Goal: Find specific page/section: Find specific page/section

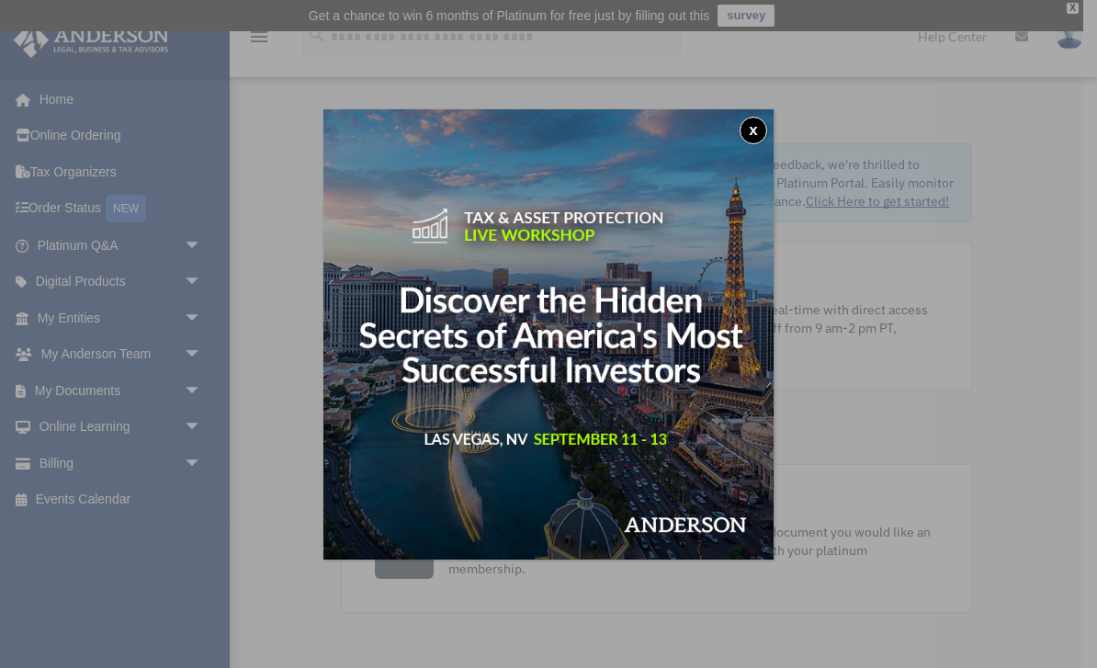
click at [745, 127] on button "x" at bounding box center [754, 131] width 28 height 28
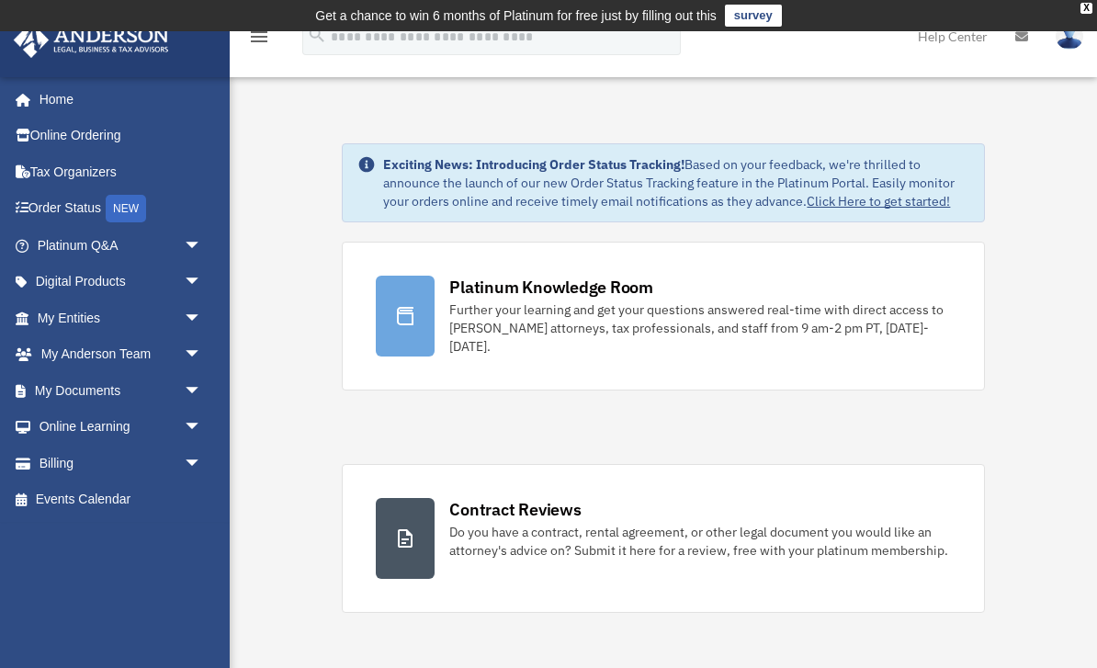
click at [174, 386] on link "My Documents arrow_drop_down" at bounding box center [121, 390] width 217 height 37
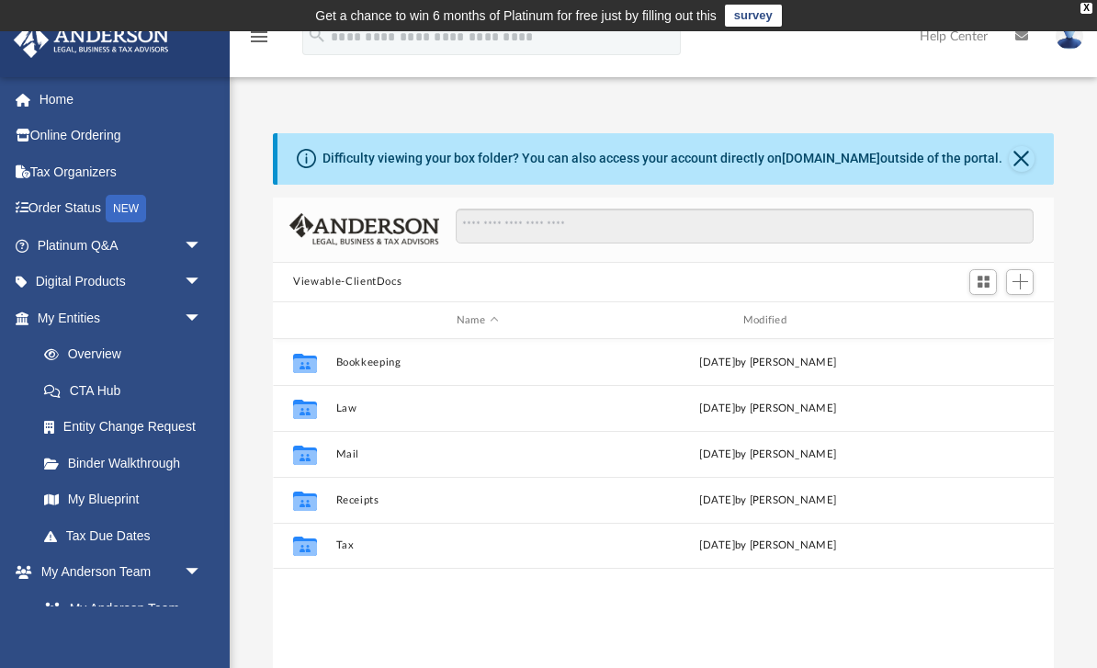
scroll to position [418, 780]
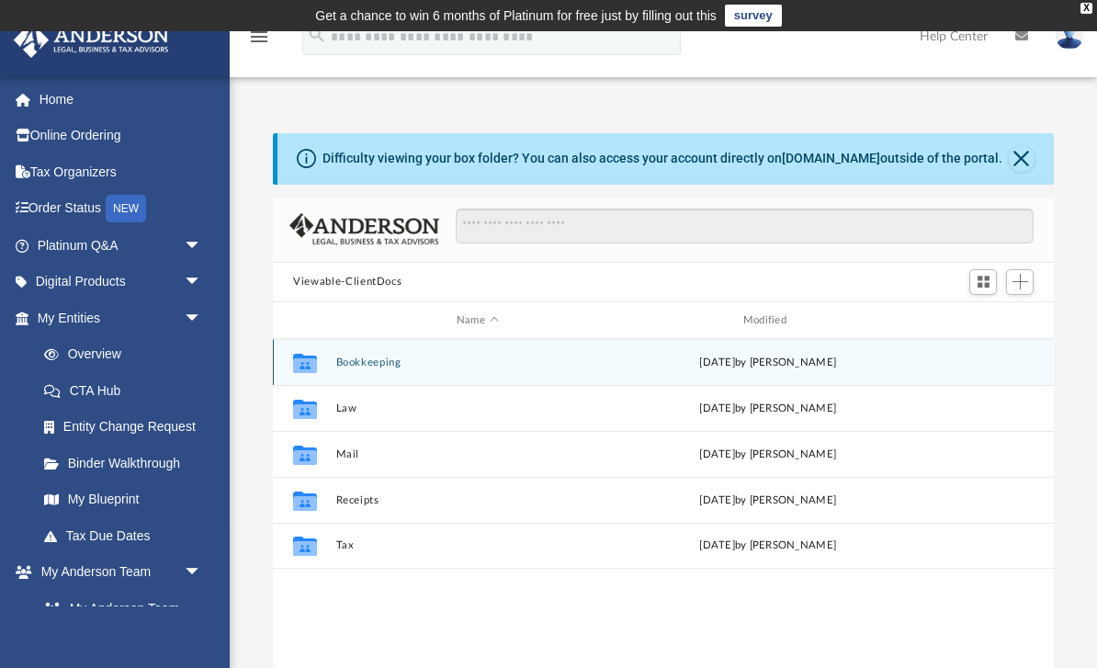
click at [400, 357] on button "Bookkeeping" at bounding box center [477, 363] width 283 height 12
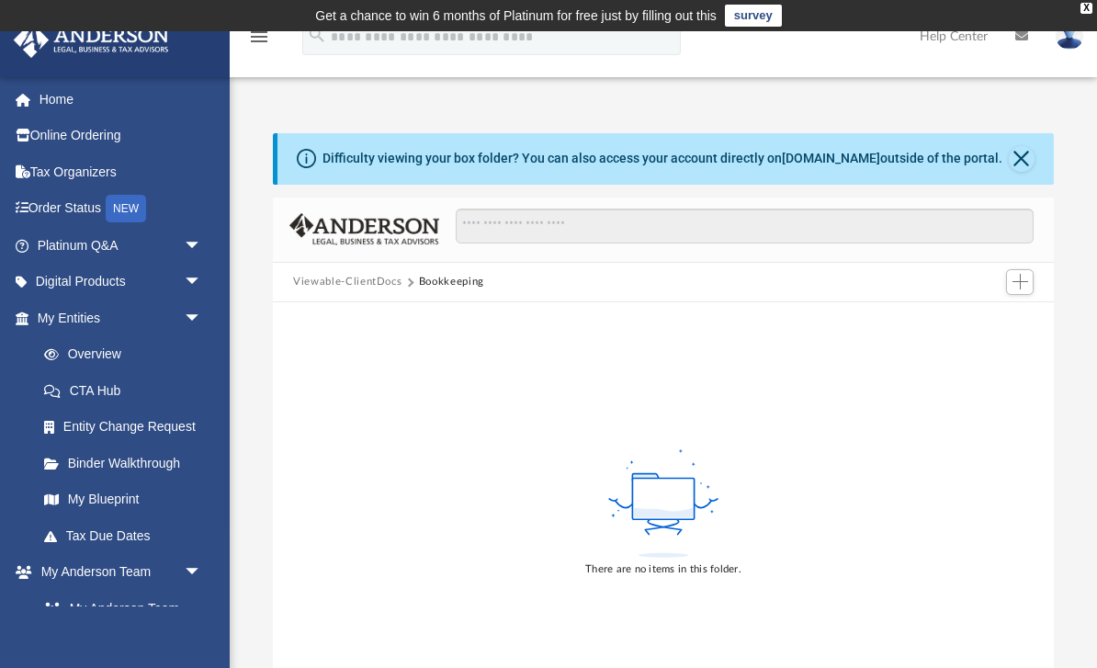
click at [184, 320] on span "arrow_drop_down" at bounding box center [202, 319] width 37 height 38
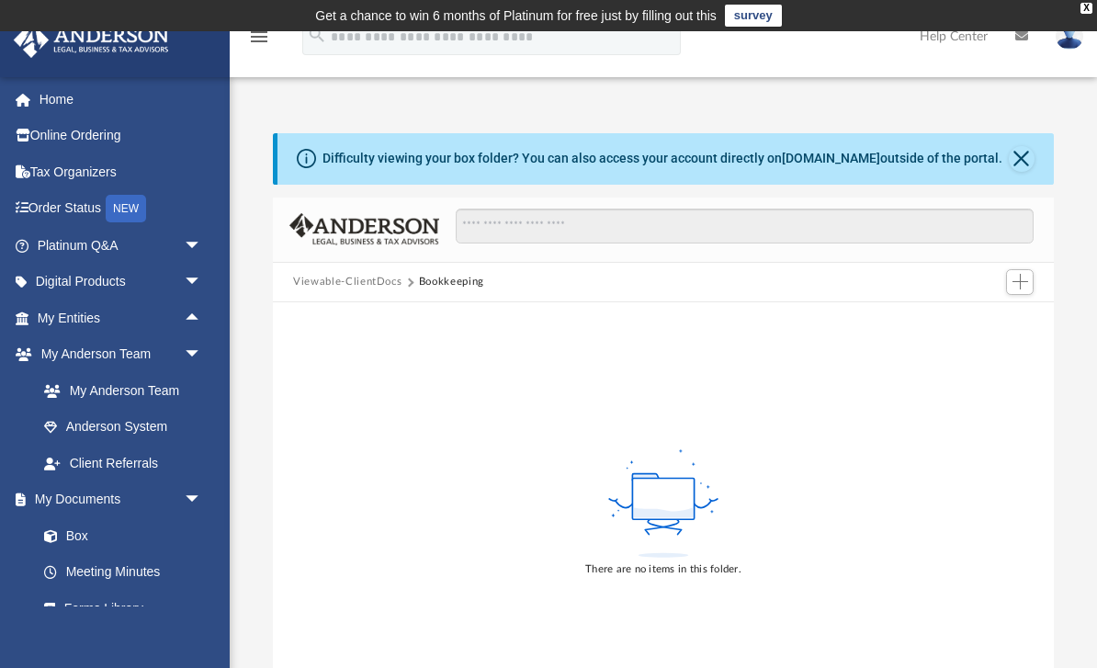
click at [39, 336] on link "My Anderson Team arrow_drop_down" at bounding box center [117, 354] width 208 height 37
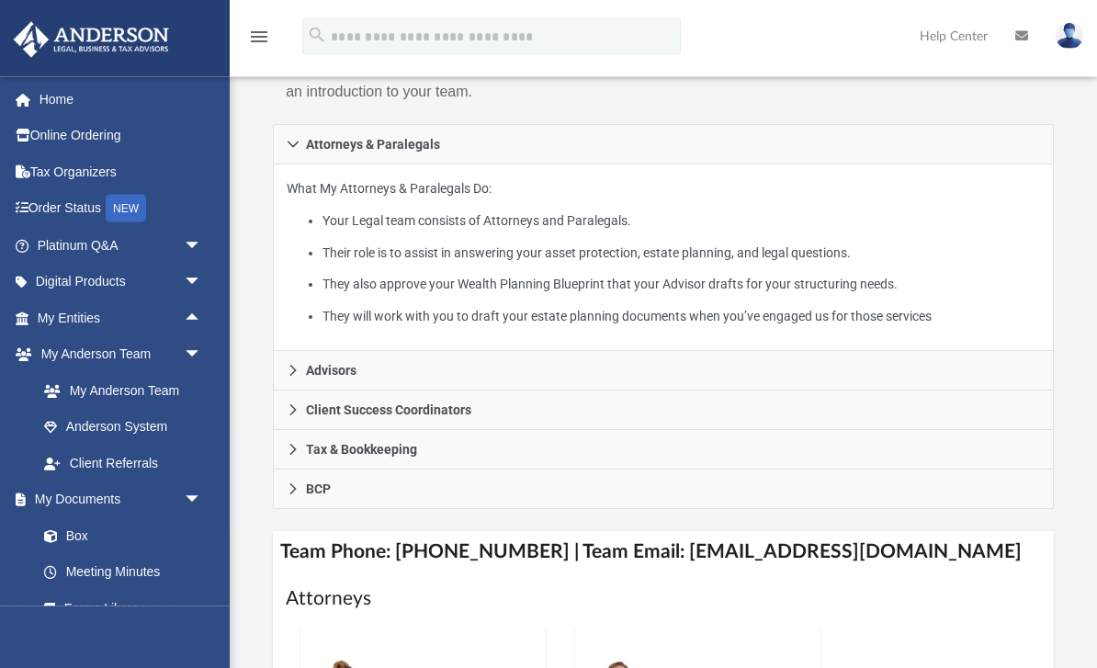
scroll to position [393, 0]
click at [105, 313] on link "My Entities arrow_drop_up" at bounding box center [121, 318] width 217 height 37
click at [190, 319] on span "arrow_drop_up" at bounding box center [202, 319] width 37 height 38
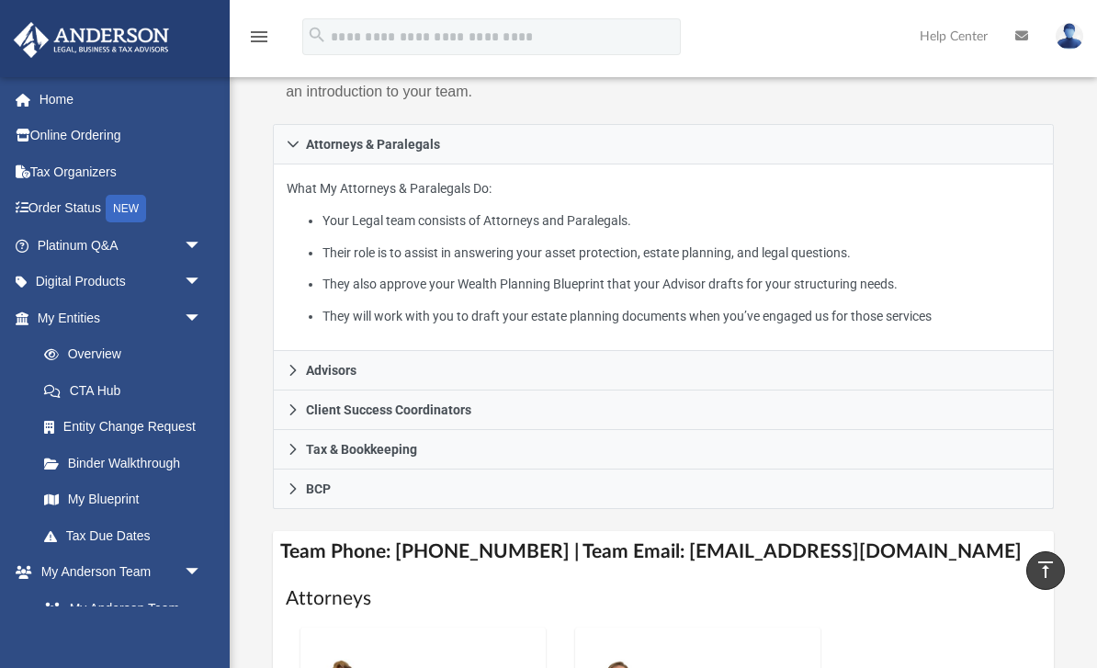
click at [34, 314] on span at bounding box center [32, 318] width 12 height 13
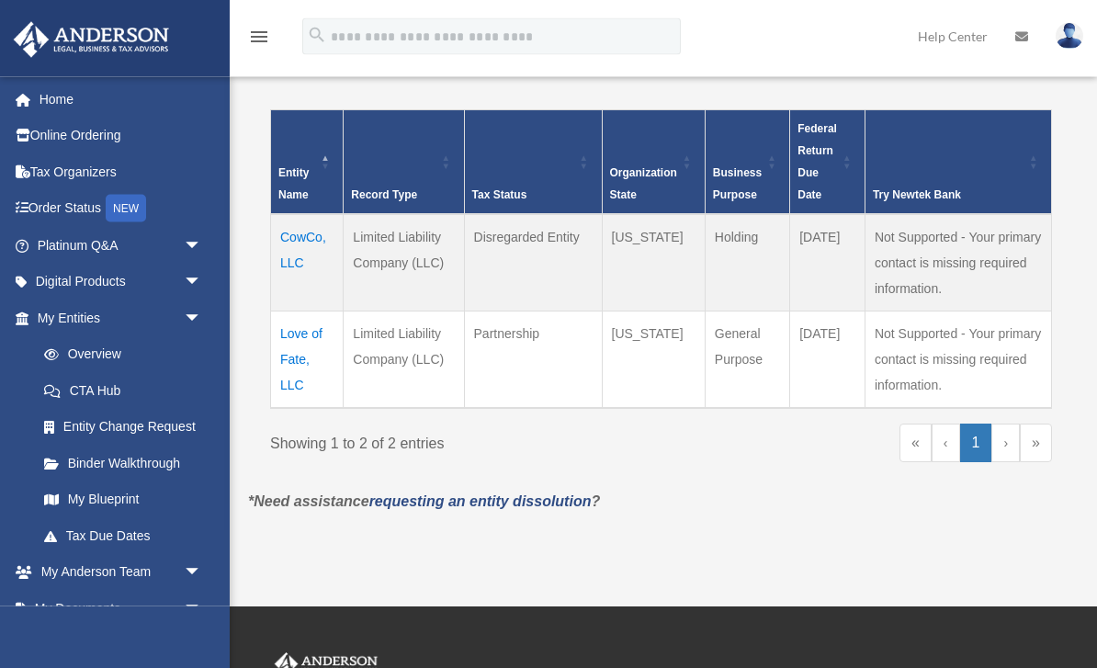
scroll to position [397, 0]
click at [297, 368] on td "Love of Fate, LLC" at bounding box center [307, 359] width 73 height 97
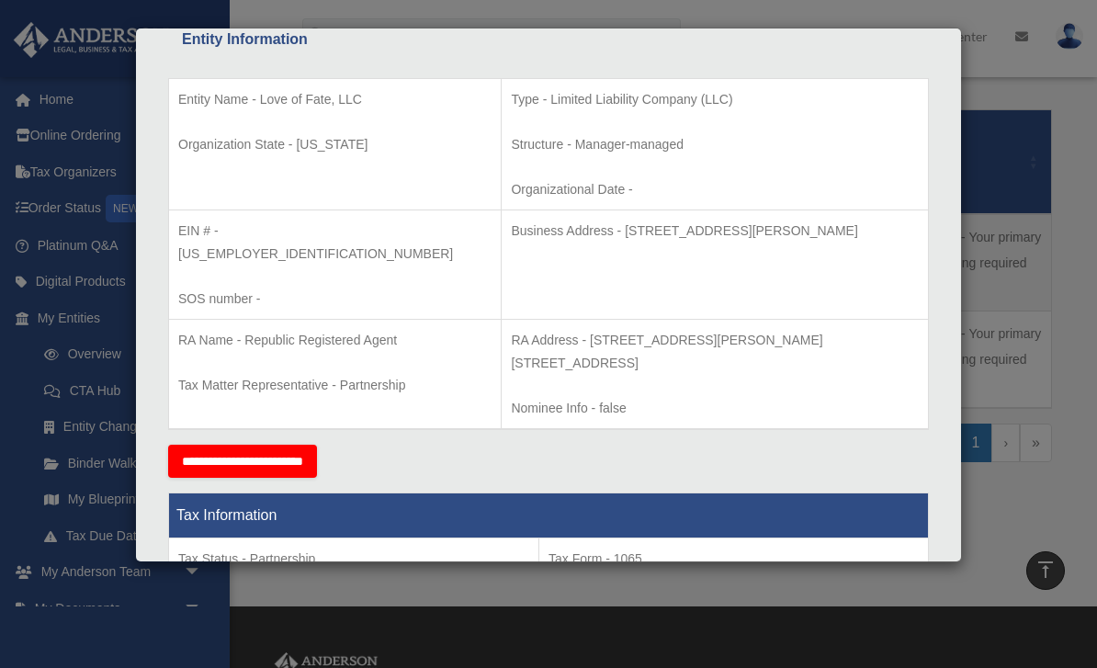
scroll to position [385, 0]
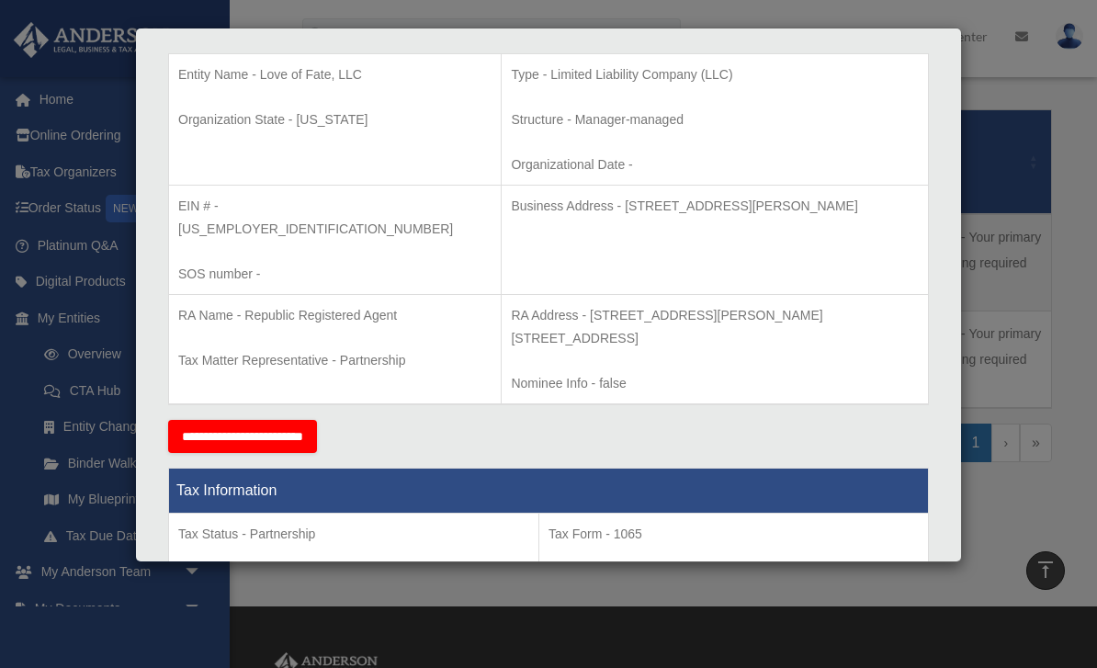
click at [58, 456] on div "Details × Articles Sent Organizational Date" at bounding box center [548, 334] width 1097 height 668
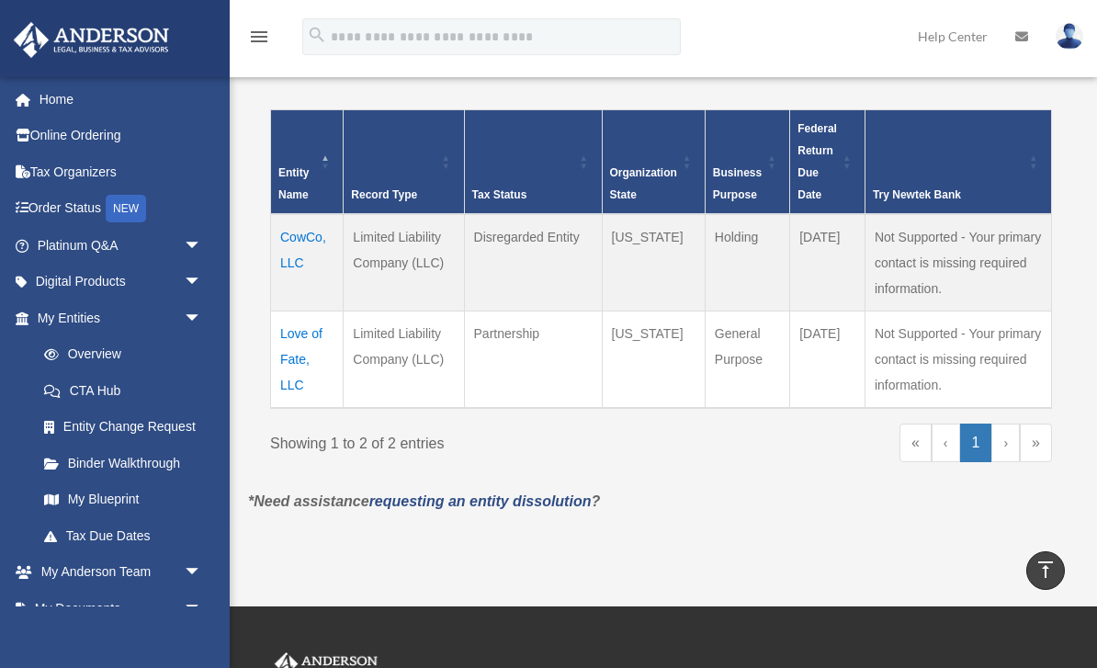
click at [74, 459] on link "Binder Walkthrough" at bounding box center [123, 463] width 195 height 37
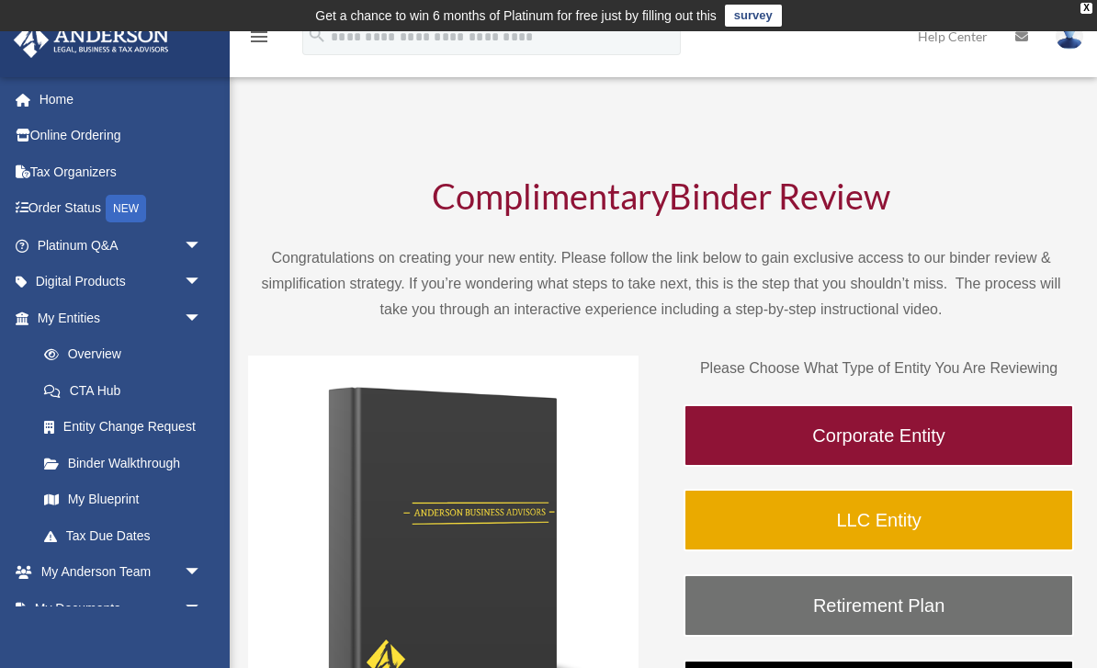
click at [770, 534] on link "LLC Entity" at bounding box center [879, 520] width 391 height 62
click at [842, 538] on link "LLC Entity" at bounding box center [879, 520] width 391 height 62
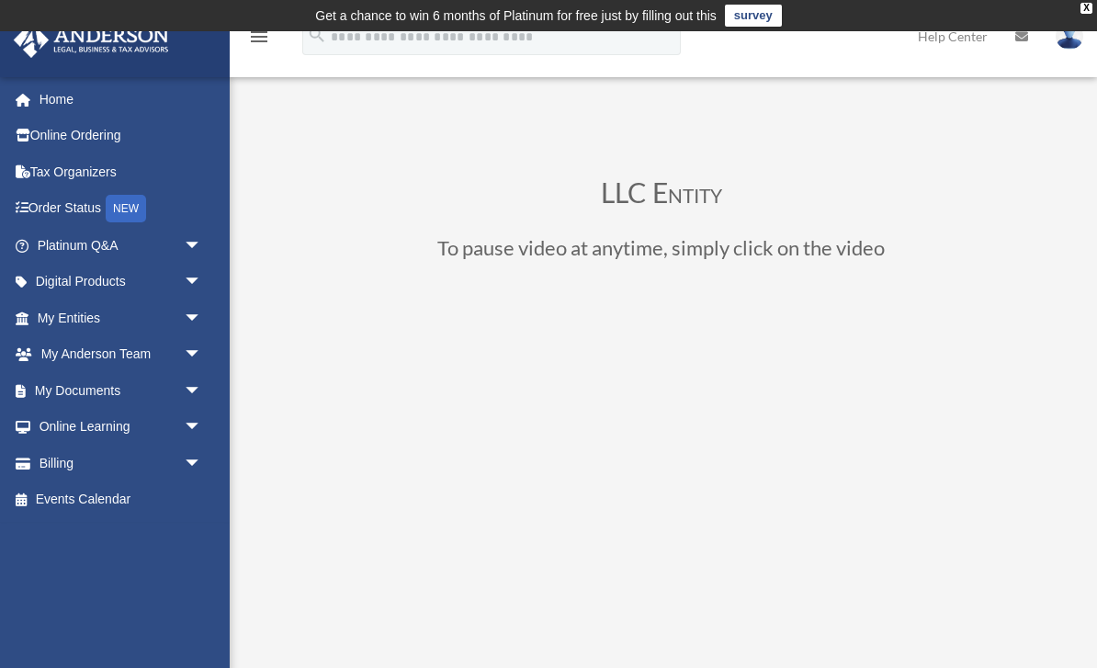
click at [184, 312] on span "arrow_drop_down" at bounding box center [202, 319] width 37 height 38
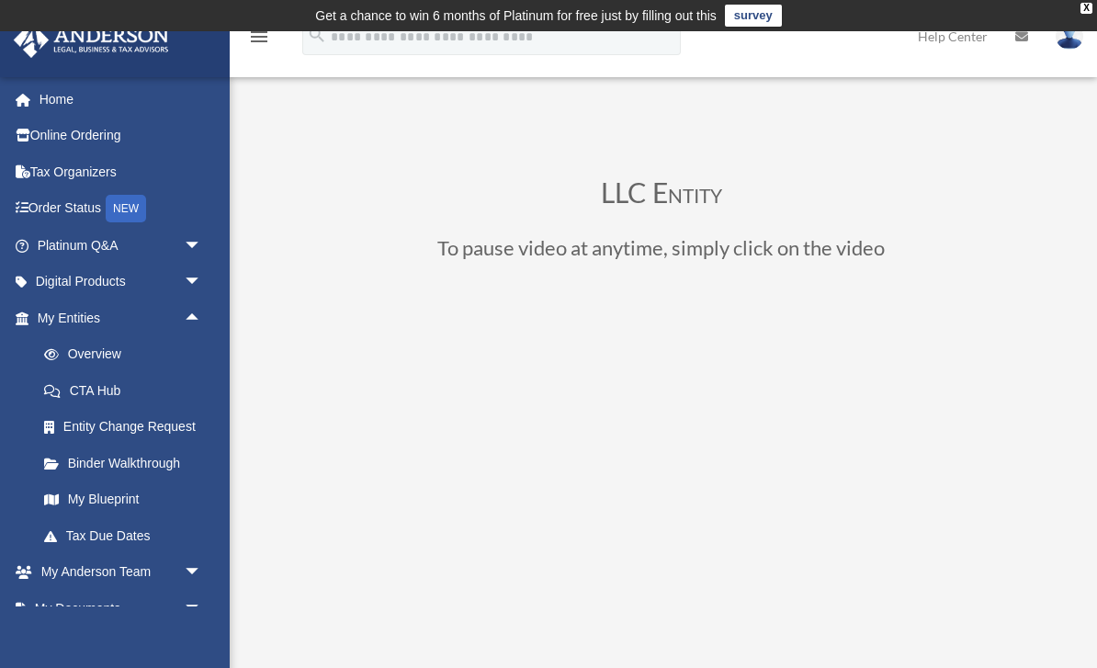
click at [85, 392] on link "CTA Hub" at bounding box center [128, 390] width 204 height 37
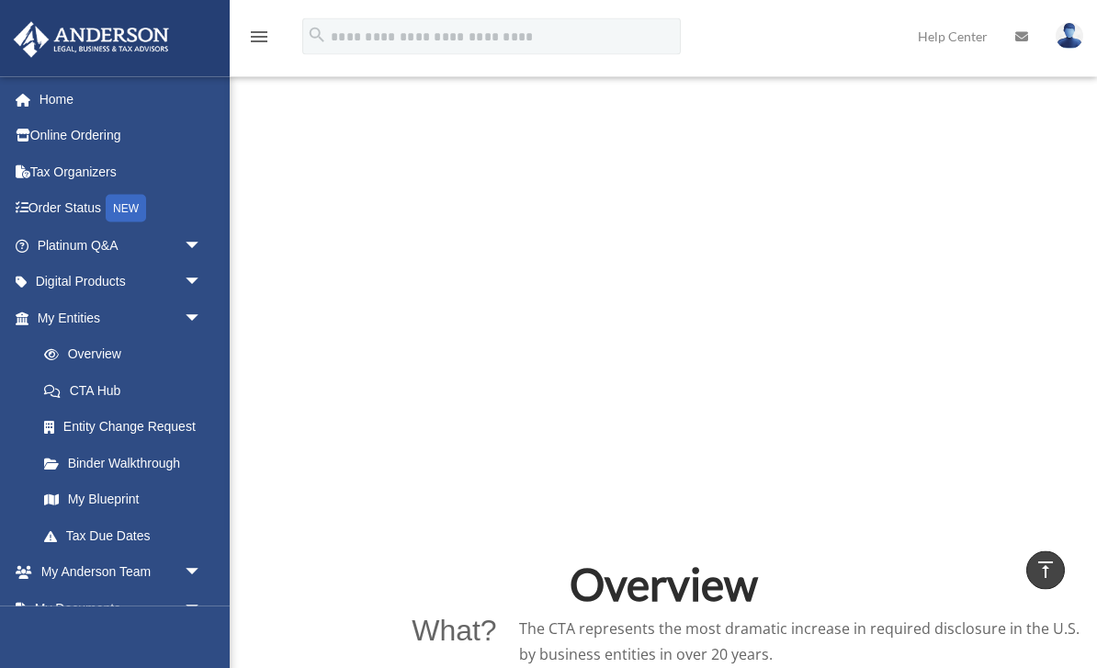
scroll to position [669, 0]
click at [40, 606] on link "My Documents arrow_drop_down" at bounding box center [121, 608] width 217 height 37
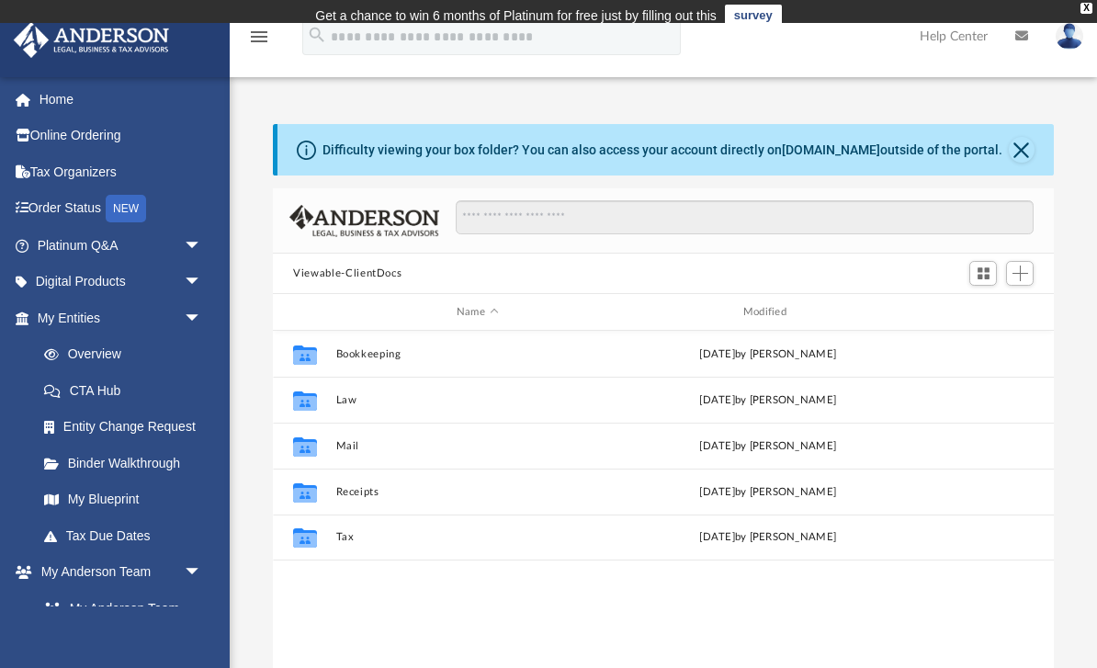
scroll to position [418, 780]
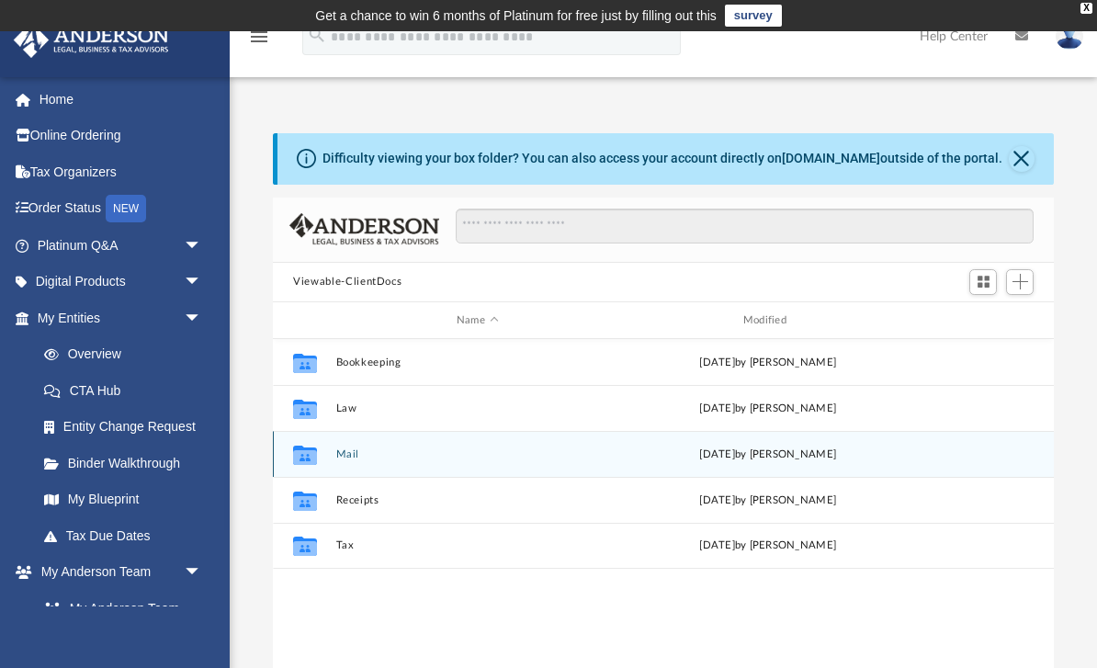
click at [306, 443] on icon "Collaborated Folder" at bounding box center [304, 454] width 29 height 29
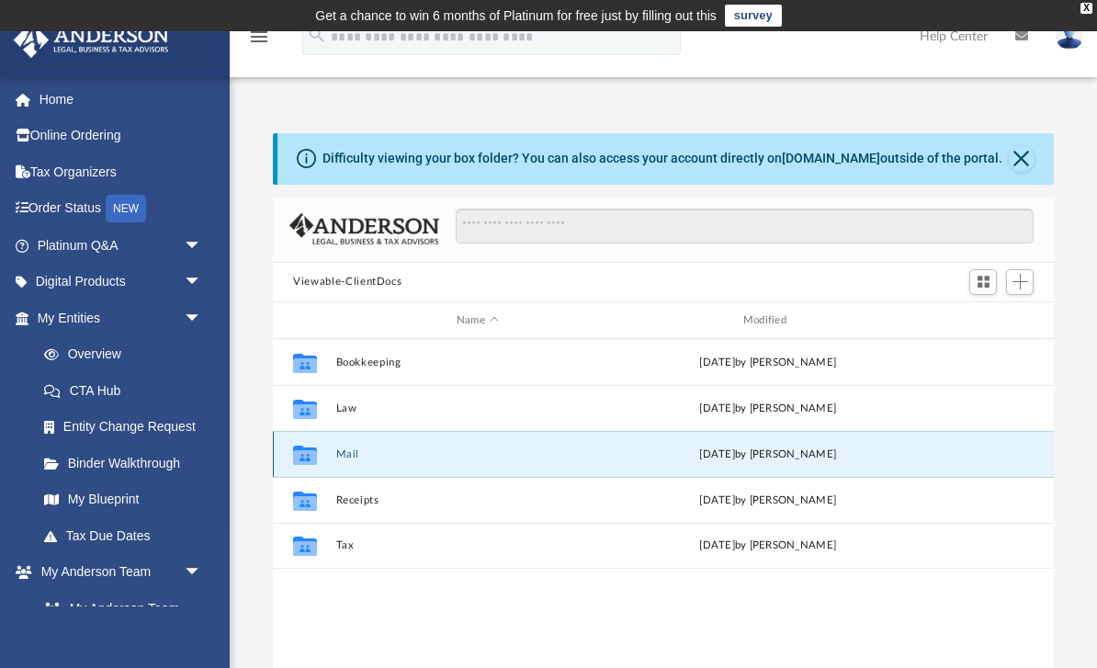
click at [833, 454] on div "Tue Apr 30 2024 by Charles Rogler" at bounding box center [768, 455] width 283 height 17
click at [291, 465] on icon "Collaborated Folder" at bounding box center [304, 454] width 29 height 29
click at [327, 462] on div "Collaborated Folder" at bounding box center [305, 454] width 46 height 29
click at [367, 456] on button "Mail" at bounding box center [477, 454] width 283 height 12
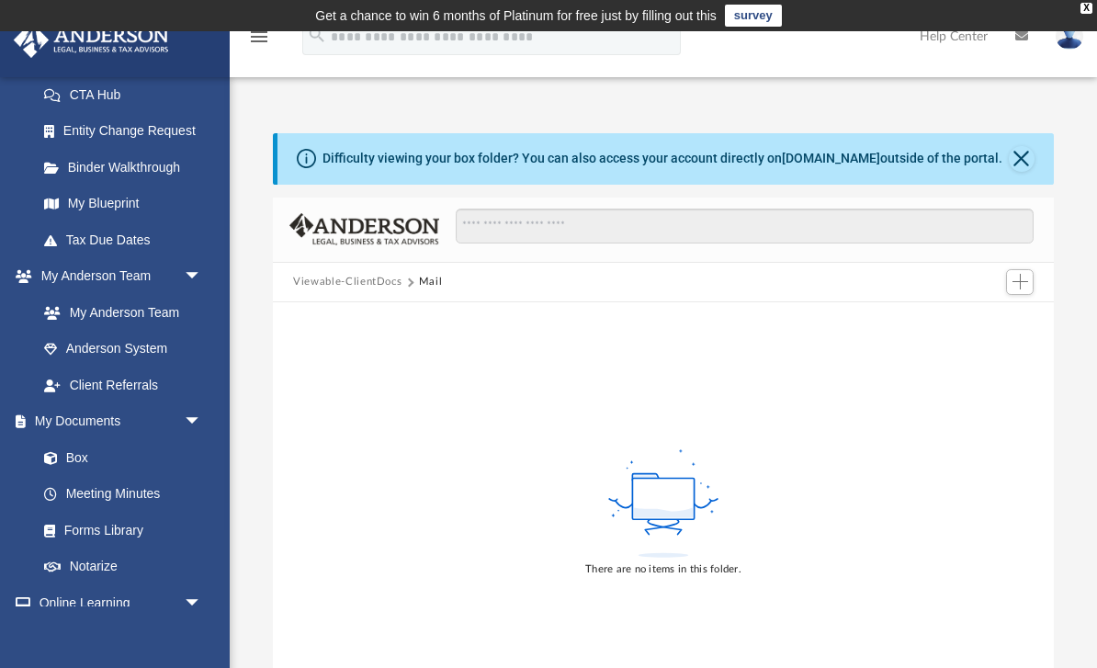
scroll to position [312, 0]
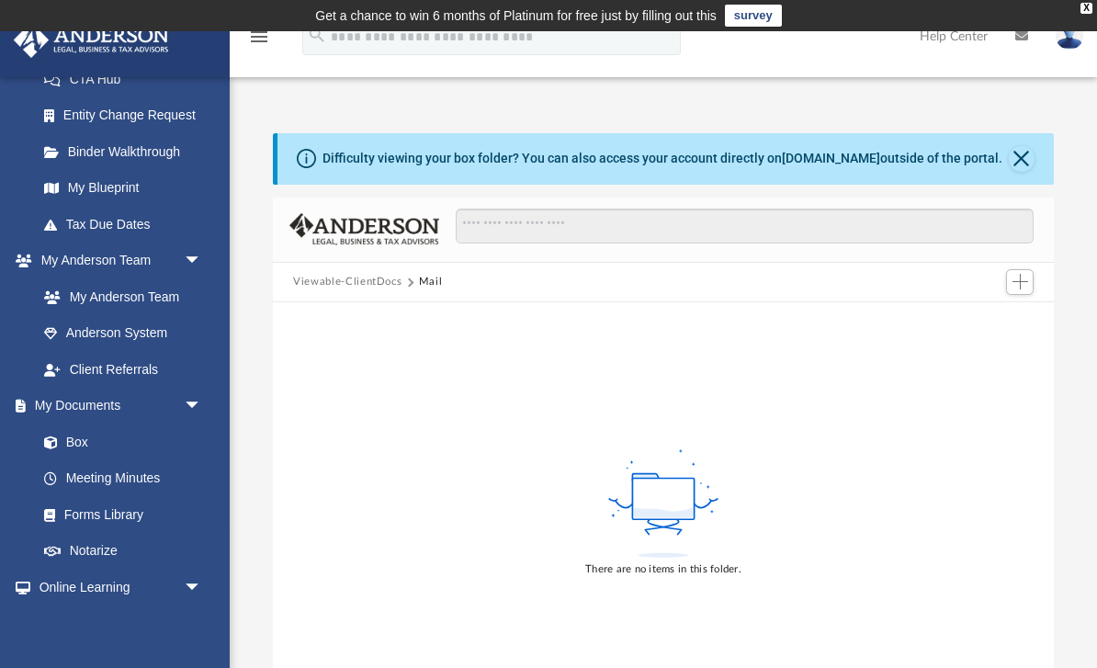
click at [66, 470] on link "Meeting Minutes" at bounding box center [123, 478] width 195 height 37
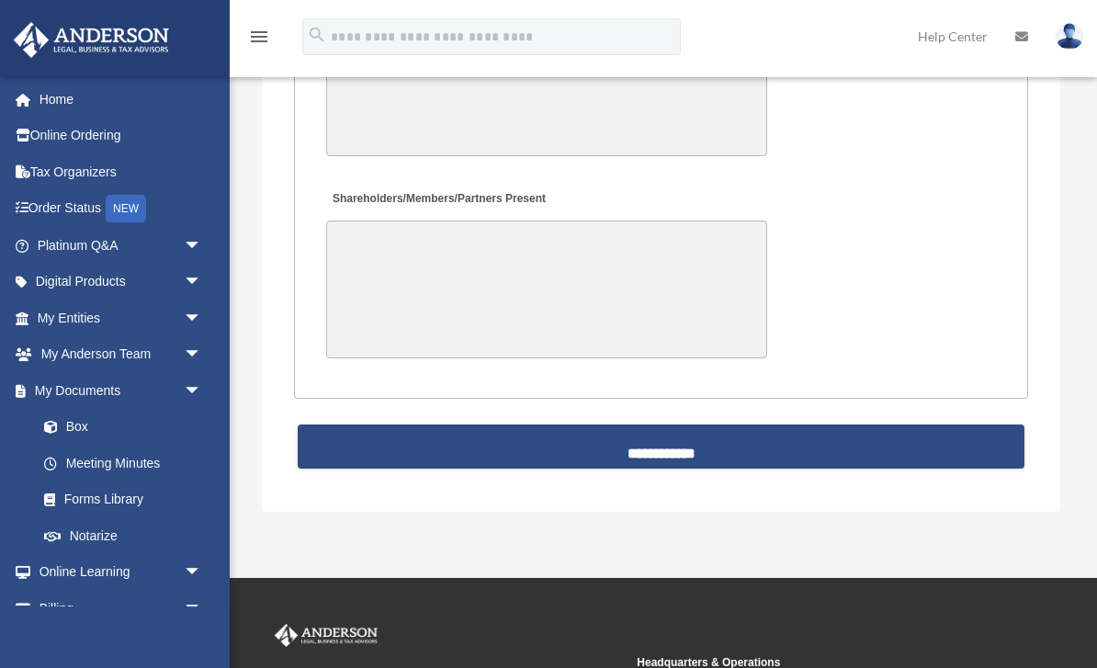
scroll to position [4503, 0]
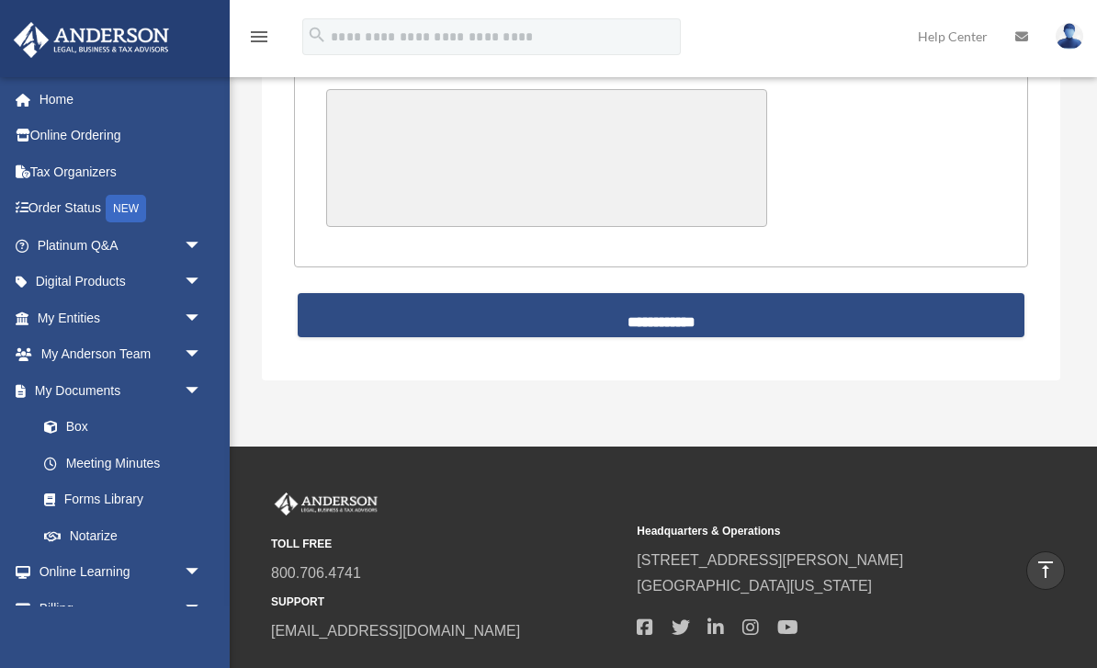
click at [57, 426] on span at bounding box center [60, 427] width 12 height 13
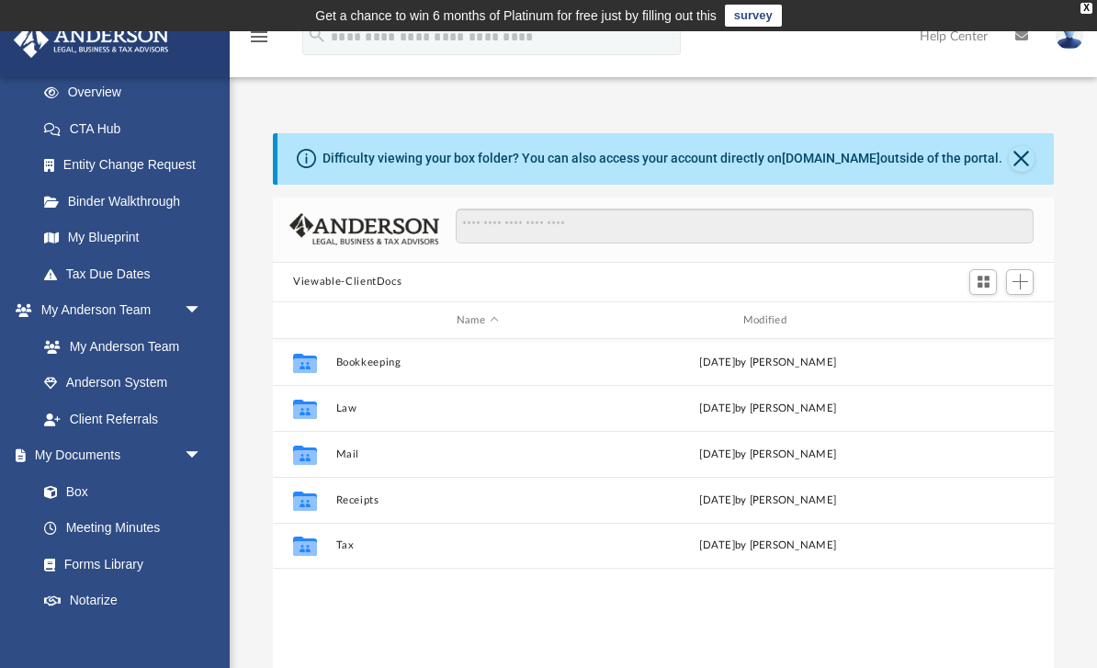
scroll to position [278, 0]
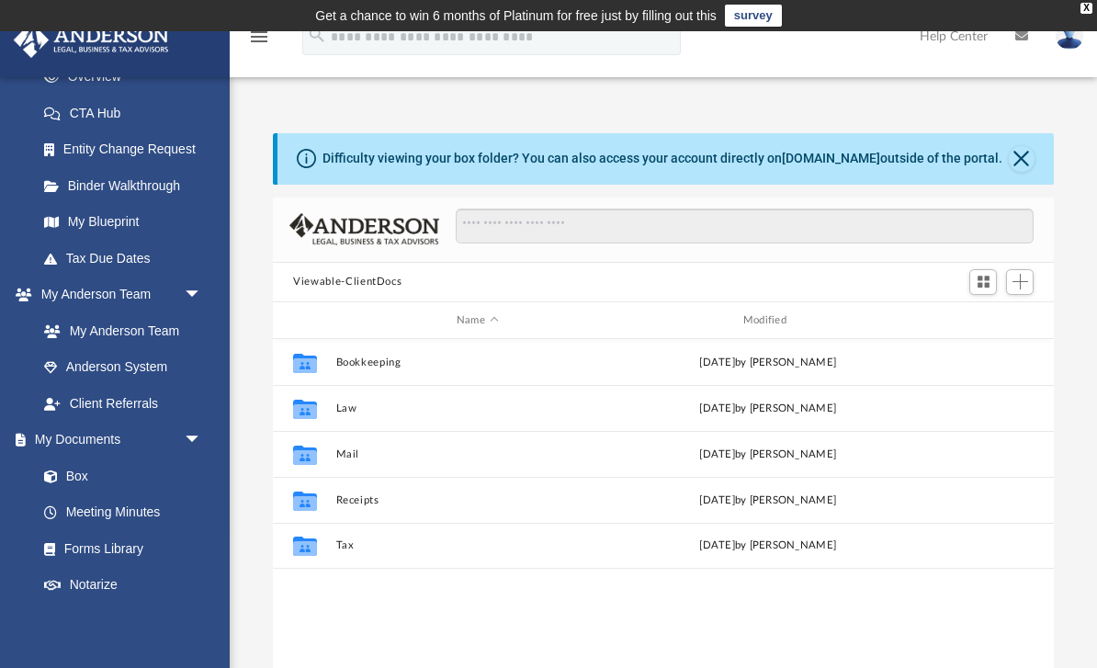
click at [80, 474] on link "Box" at bounding box center [119, 476] width 186 height 37
click at [84, 509] on link "Meeting Minutes" at bounding box center [123, 512] width 195 height 37
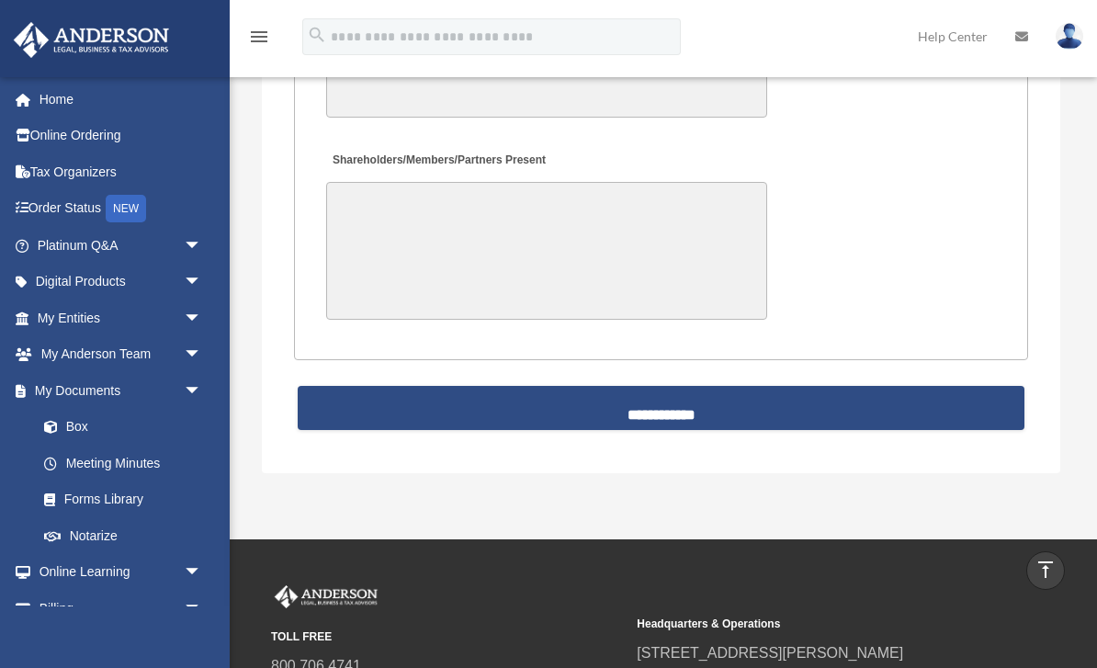
scroll to position [4409, 0]
click at [54, 312] on link "My Entities arrow_drop_down" at bounding box center [121, 318] width 217 height 37
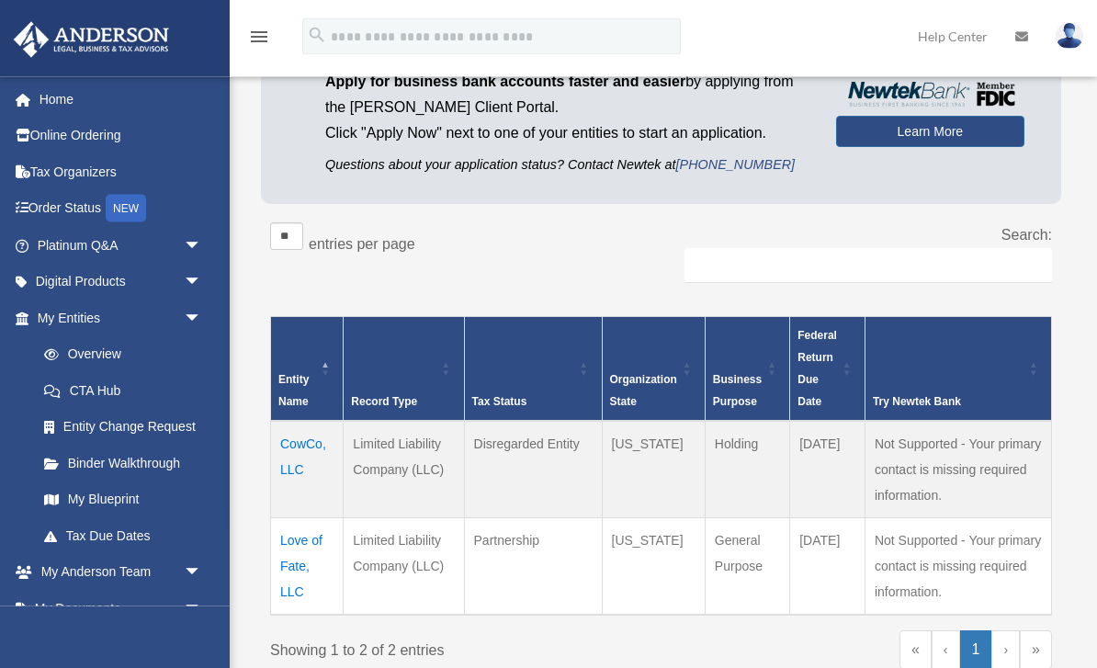
click at [288, 583] on td "Love of Fate, LLC" at bounding box center [307, 566] width 73 height 97
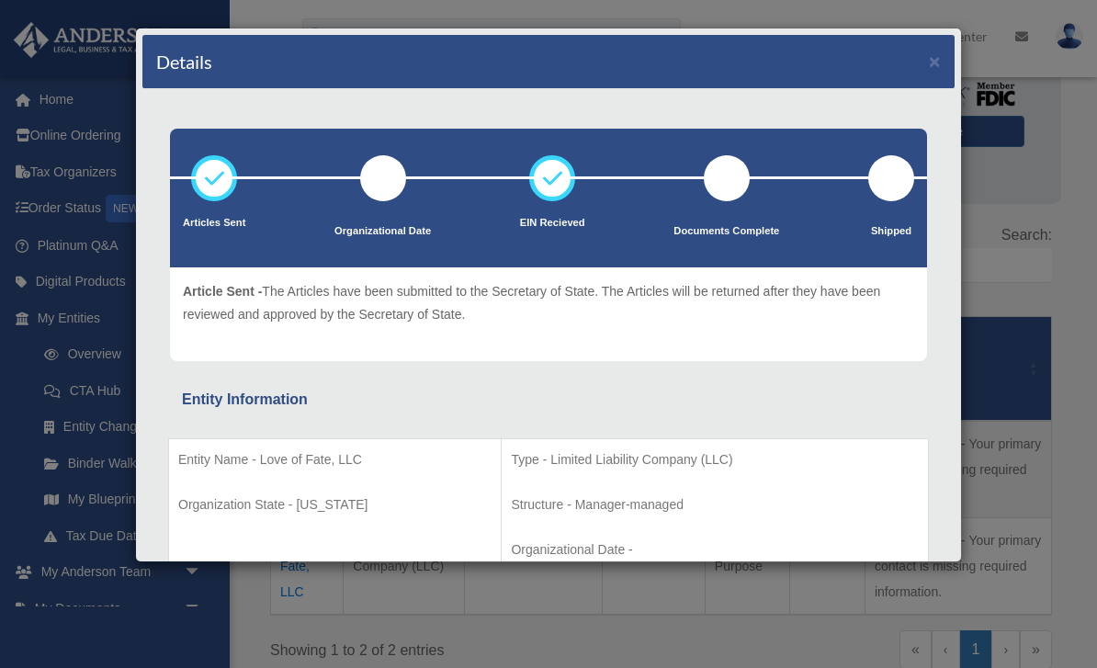
click at [23, 509] on div "Details × Articles Sent Organizational Date" at bounding box center [548, 334] width 1097 height 668
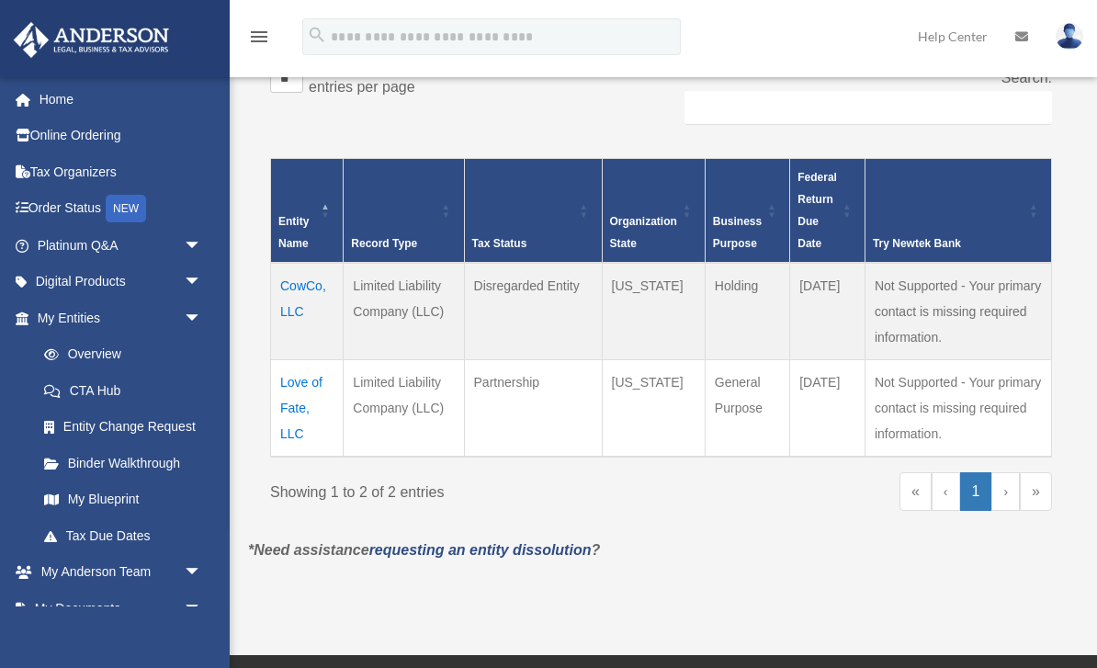
scroll to position [320, 0]
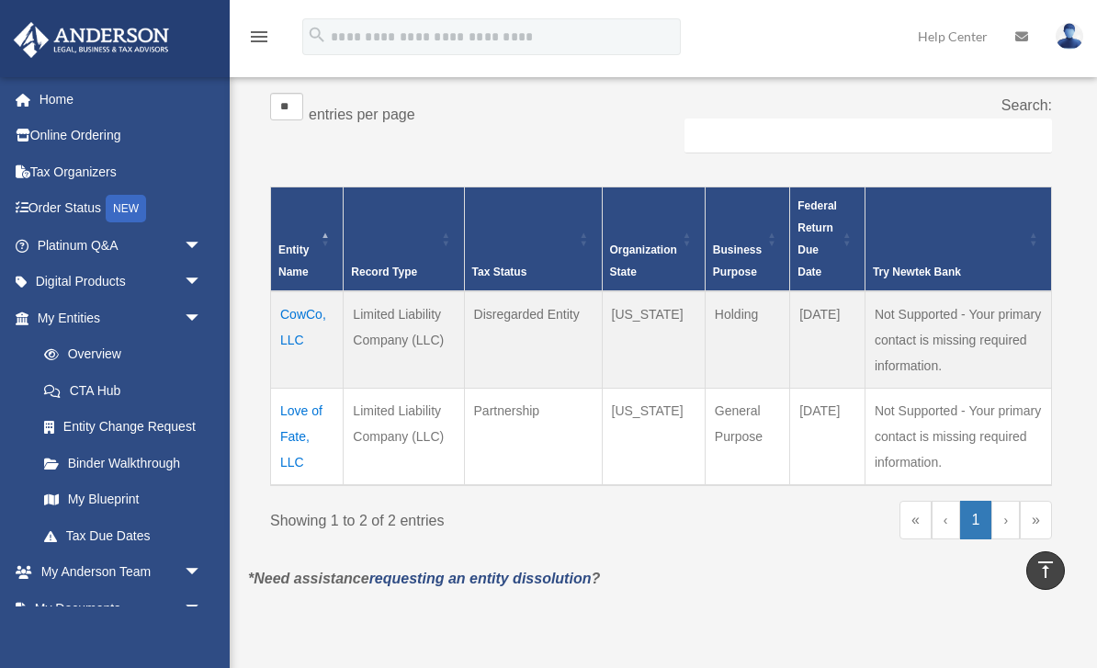
click at [283, 442] on td "Love of Fate, LLC" at bounding box center [307, 436] width 73 height 97
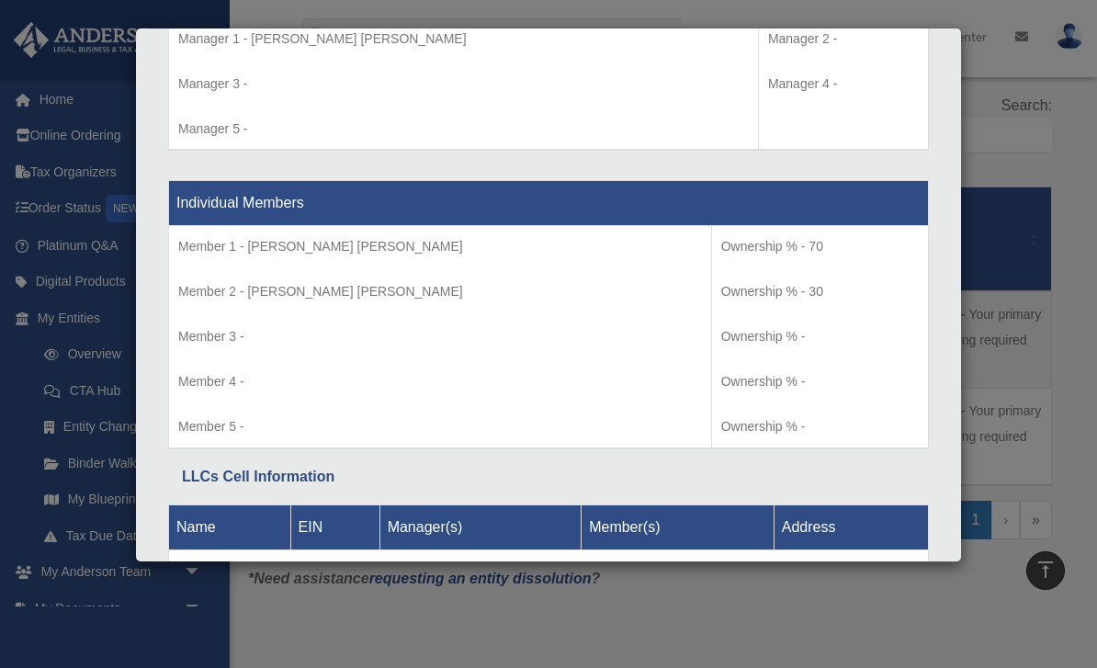
scroll to position [1836, 0]
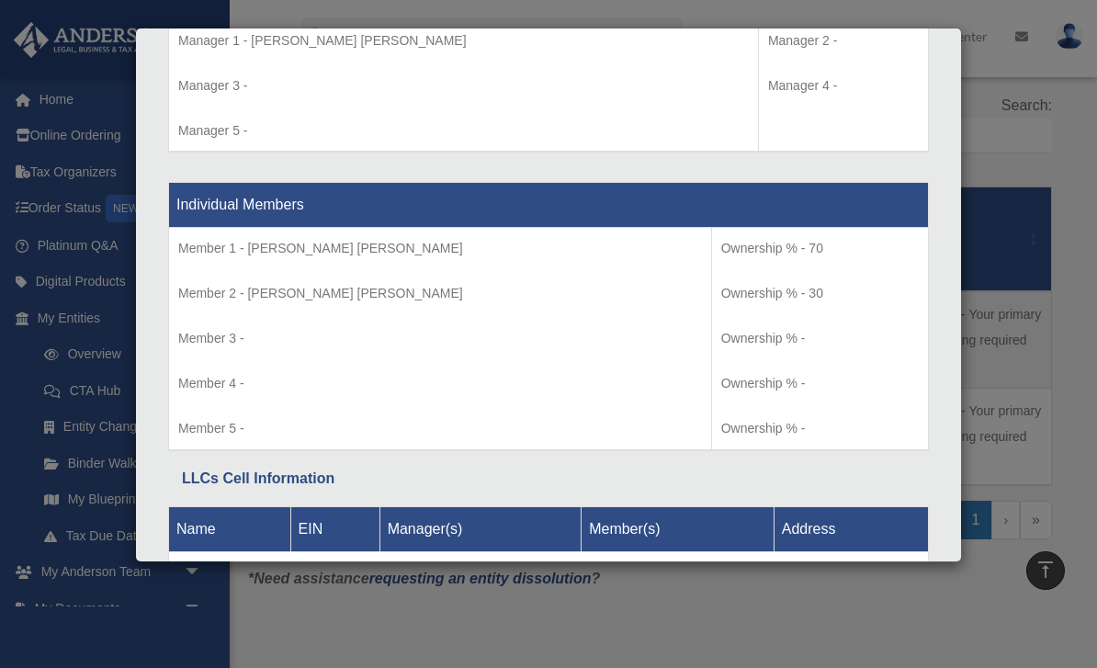
click at [171, 664] on div "Details × Articles Sent Organizational Date" at bounding box center [548, 334] width 1097 height 668
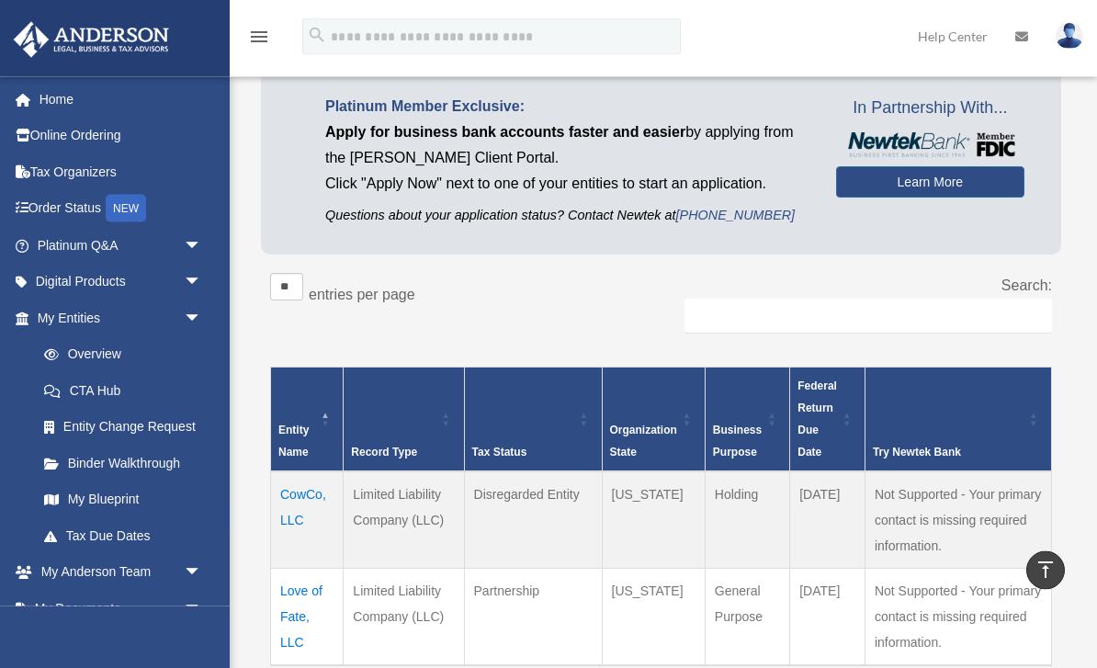
scroll to position [0, 0]
